Goal: Task Accomplishment & Management: Use online tool/utility

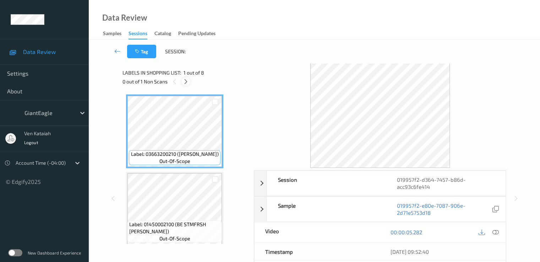
click at [183, 85] on div at bounding box center [186, 81] width 9 height 9
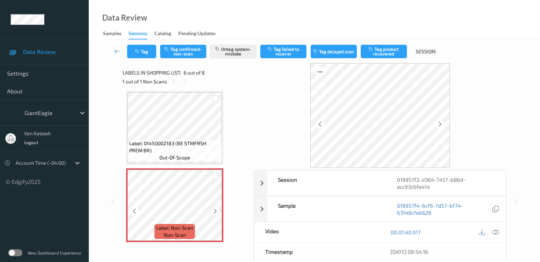
click at [216, 214] on icon at bounding box center [215, 211] width 6 height 6
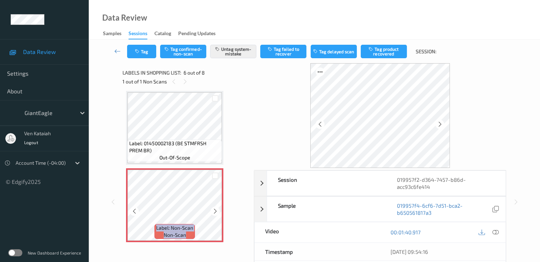
click at [216, 214] on icon at bounding box center [215, 211] width 6 height 6
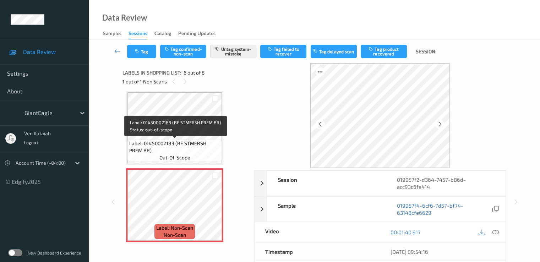
click at [184, 155] on span "out-of-scope" at bounding box center [175, 157] width 31 height 7
click at [215, 146] on span "Label: 01450002183 (BE STMFRSH PREM BR)" at bounding box center [174, 147] width 91 height 14
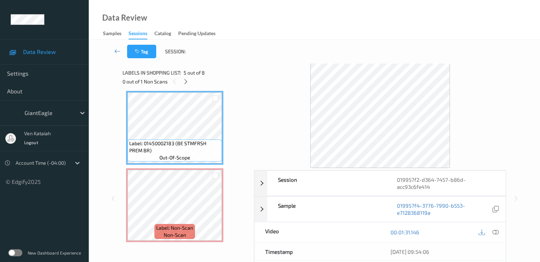
click at [490, 234] on div at bounding box center [489, 233] width 23 height 10
click at [493, 233] on icon at bounding box center [496, 232] width 6 height 6
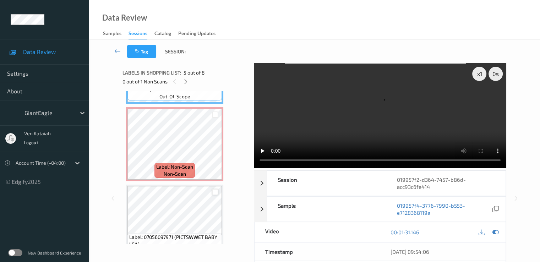
scroll to position [384, 0]
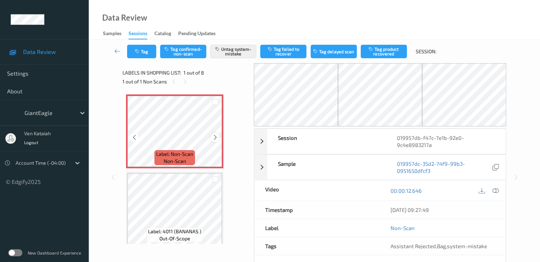
click at [217, 139] on icon at bounding box center [215, 137] width 6 height 6
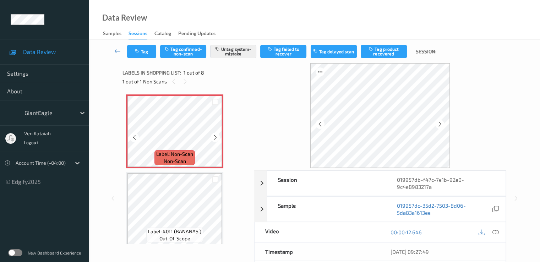
click at [217, 139] on icon at bounding box center [215, 137] width 6 height 6
click at [212, 135] on icon at bounding box center [215, 137] width 6 height 6
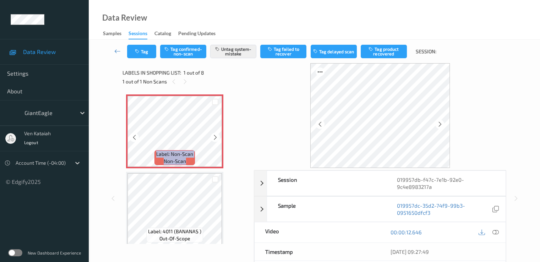
click at [212, 135] on icon at bounding box center [215, 137] width 6 height 6
click at [500, 236] on div at bounding box center [489, 233] width 23 height 10
click at [496, 231] on icon at bounding box center [496, 232] width 6 height 6
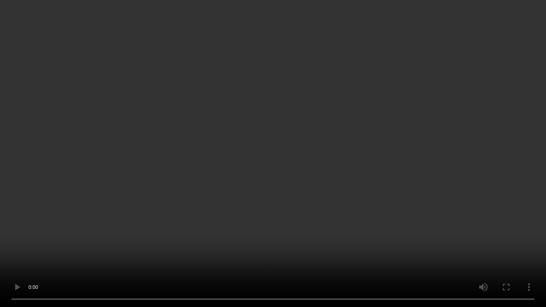
click at [432, 166] on video at bounding box center [273, 153] width 546 height 307
click at [180, 248] on video at bounding box center [273, 153] width 546 height 307
click at [217, 199] on video at bounding box center [273, 153] width 546 height 307
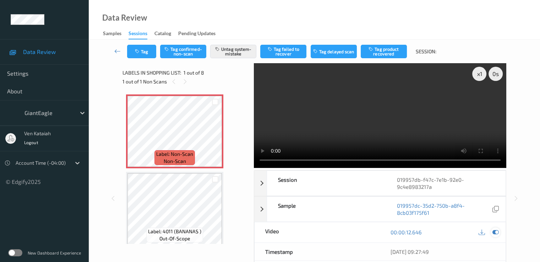
click at [499, 229] on div at bounding box center [496, 233] width 10 height 10
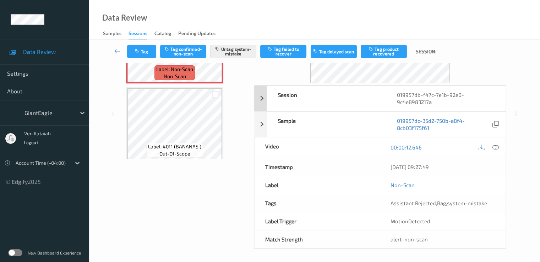
scroll to position [85, 0]
